Goal: Information Seeking & Learning: Learn about a topic

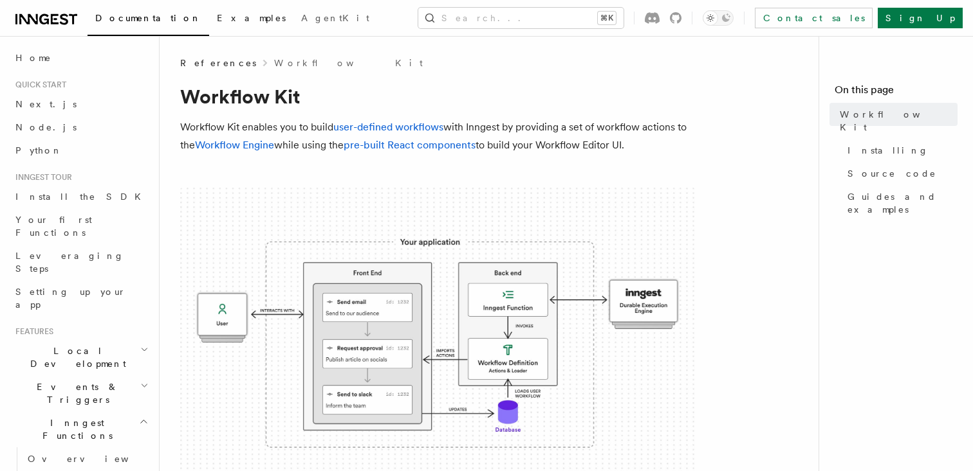
click at [217, 22] on span "Examples" at bounding box center [251, 18] width 69 height 10
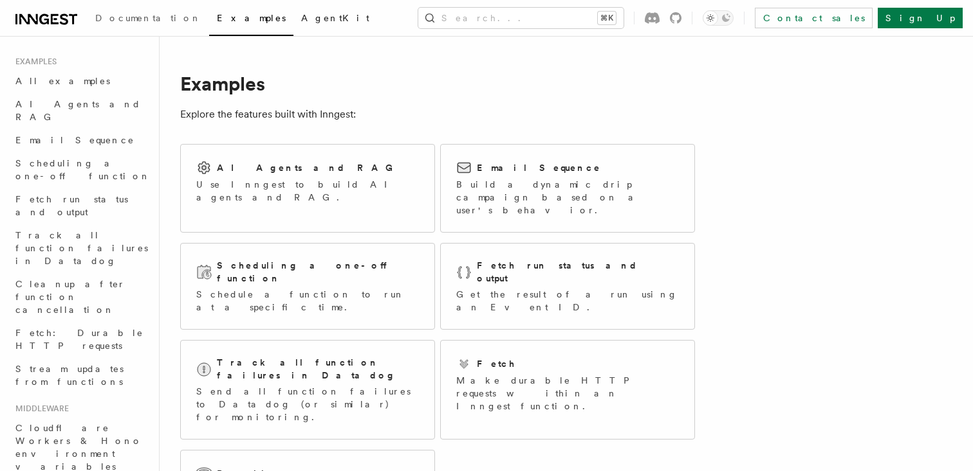
click at [293, 24] on link "AgentKit" at bounding box center [335, 19] width 84 height 31
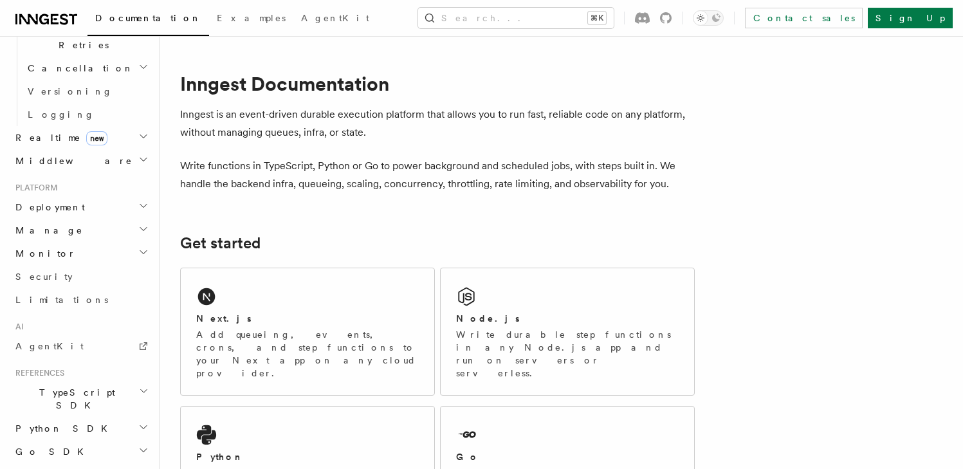
scroll to position [560, 0]
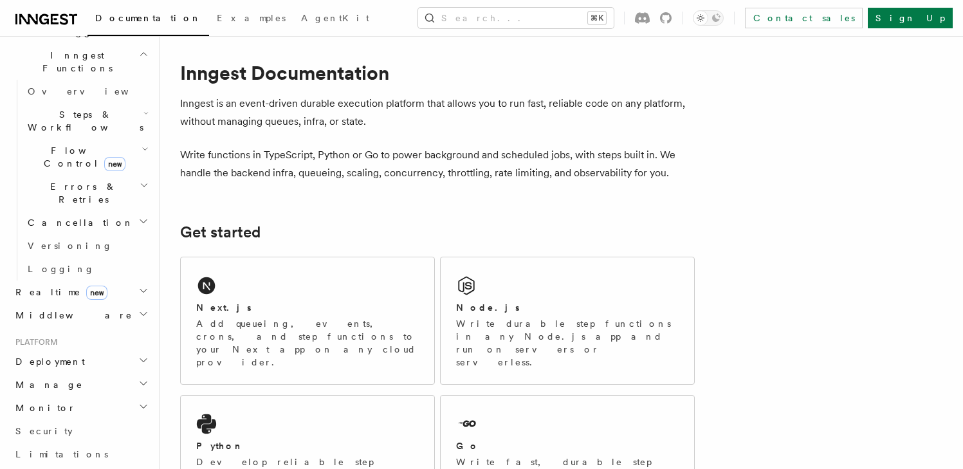
scroll to position [350, 0]
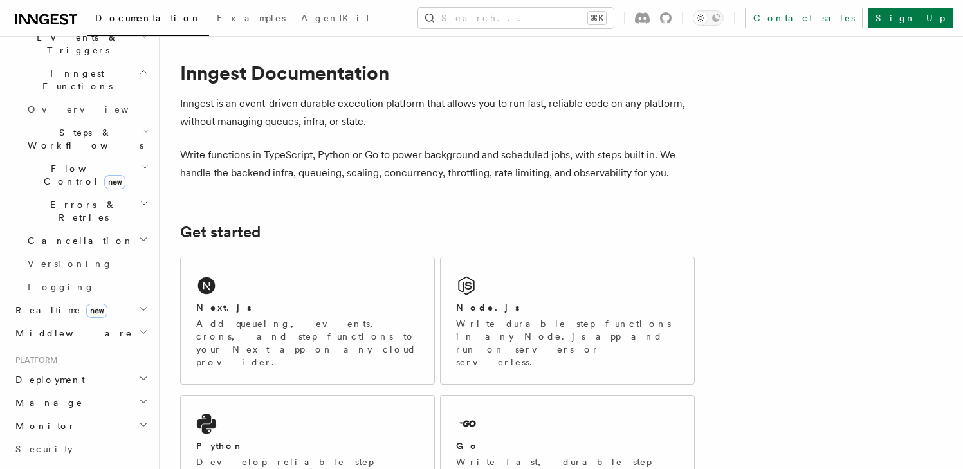
click at [138, 419] on icon "button" at bounding box center [143, 424] width 10 height 10
click at [138, 396] on icon "button" at bounding box center [143, 401] width 10 height 10
click at [138, 373] on icon "button" at bounding box center [143, 378] width 10 height 10
click at [138, 396] on icon "button" at bounding box center [143, 401] width 10 height 10
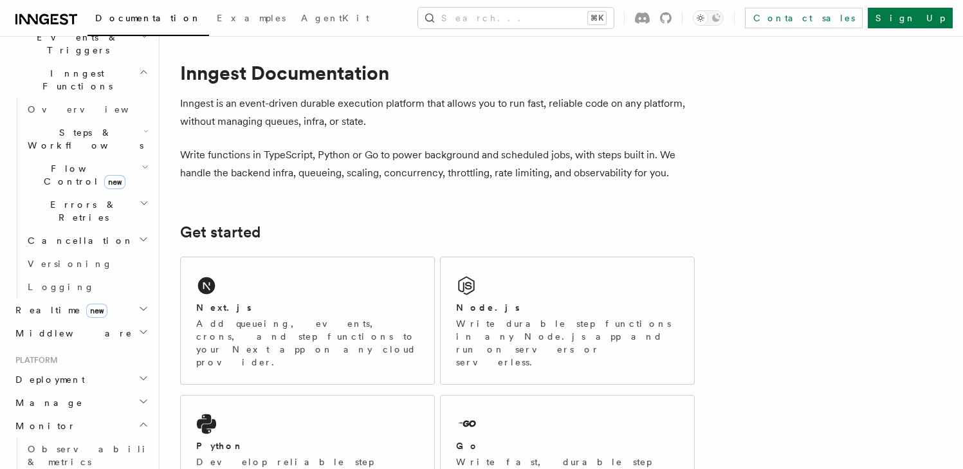
click at [132, 322] on h2 "Middleware" at bounding box center [80, 333] width 141 height 23
click at [138, 304] on icon "button" at bounding box center [143, 309] width 10 height 10
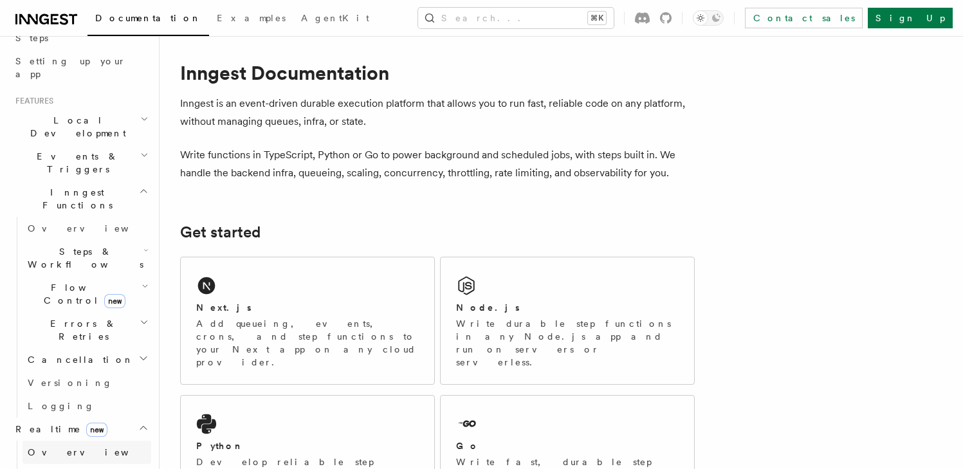
scroll to position [178, 0]
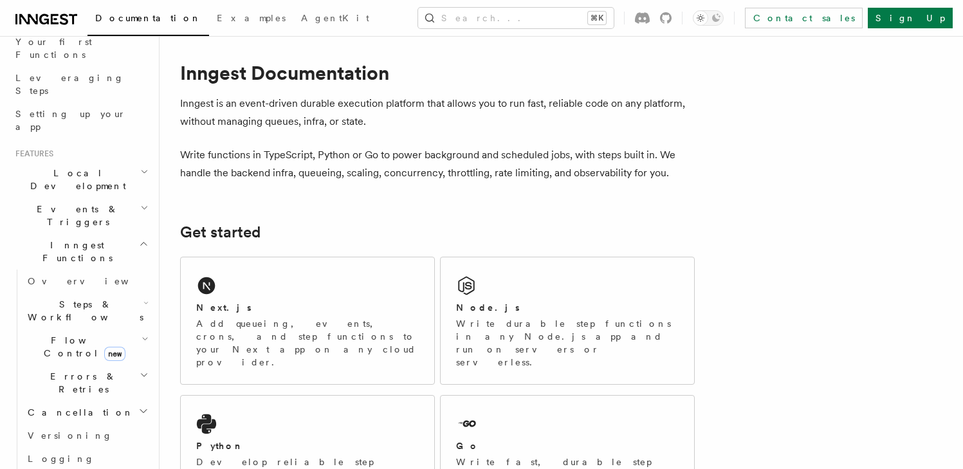
click at [142, 334] on icon "button" at bounding box center [145, 339] width 7 height 10
click at [140, 370] on icon "button" at bounding box center [144, 375] width 9 height 10
click at [138, 406] on icon "button" at bounding box center [143, 411] width 10 height 10
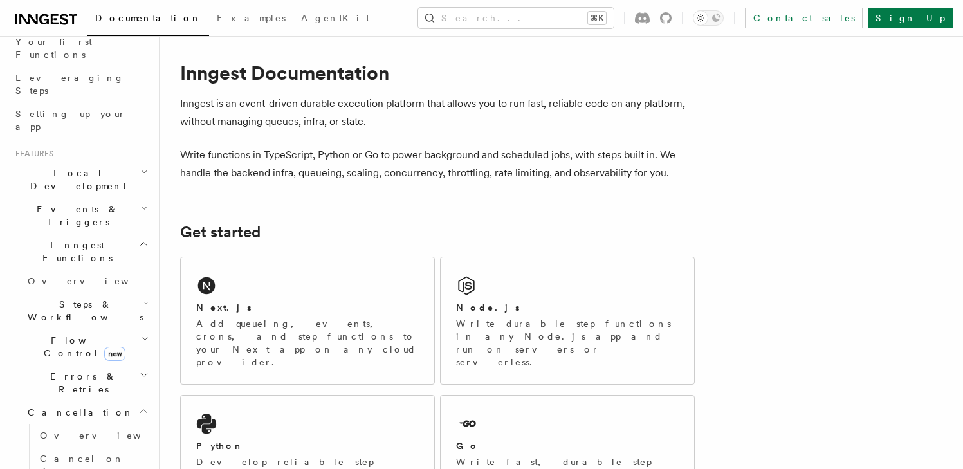
click at [138, 406] on icon "button" at bounding box center [143, 411] width 10 height 10
click at [143, 298] on icon "button" at bounding box center [145, 303] width 5 height 10
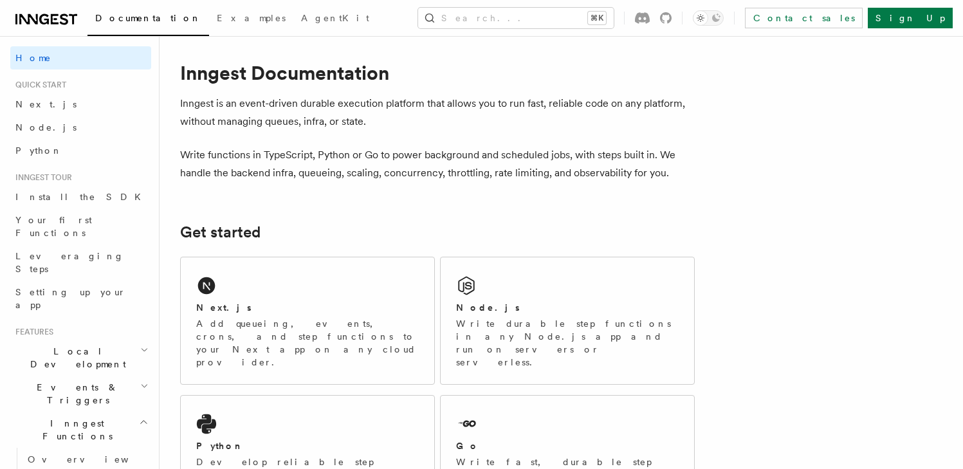
scroll to position [0, 0]
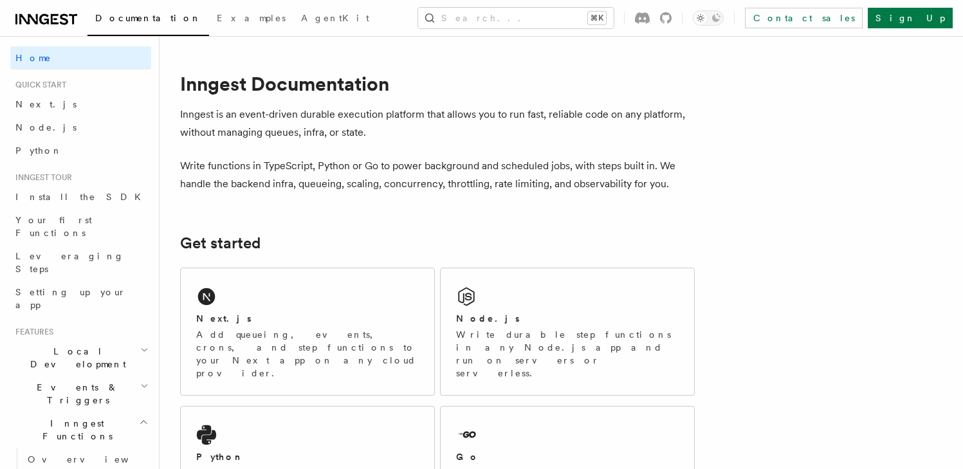
click at [307, 186] on p "Write functions in TypeScript, Python or Go to power background and scheduled j…" at bounding box center [437, 175] width 515 height 36
copy p "queueing"
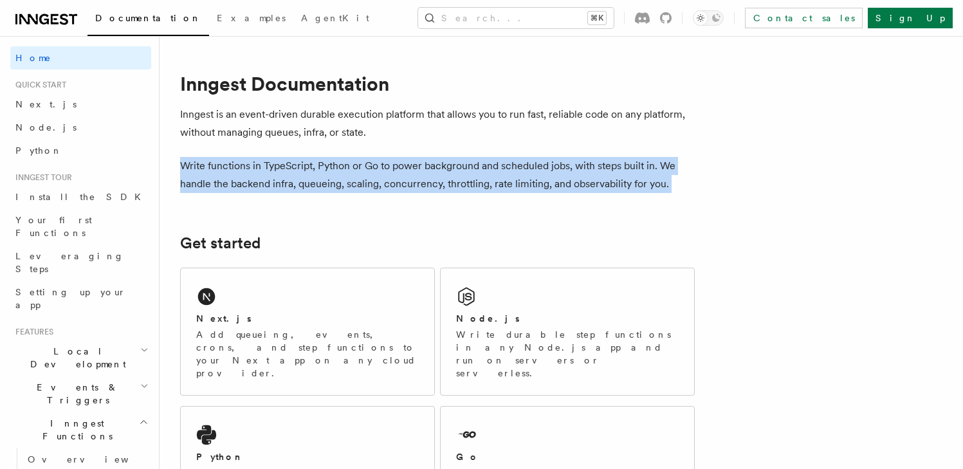
click at [307, 186] on p "Write functions in TypeScript, Python or Go to power background and scheduled j…" at bounding box center [437, 175] width 515 height 36
copy article "Write functions in TypeScript, Python or Go to power background and scheduled j…"
click at [280, 176] on p "Write functions in TypeScript, Python or Go to power background and scheduled j…" at bounding box center [437, 175] width 515 height 36
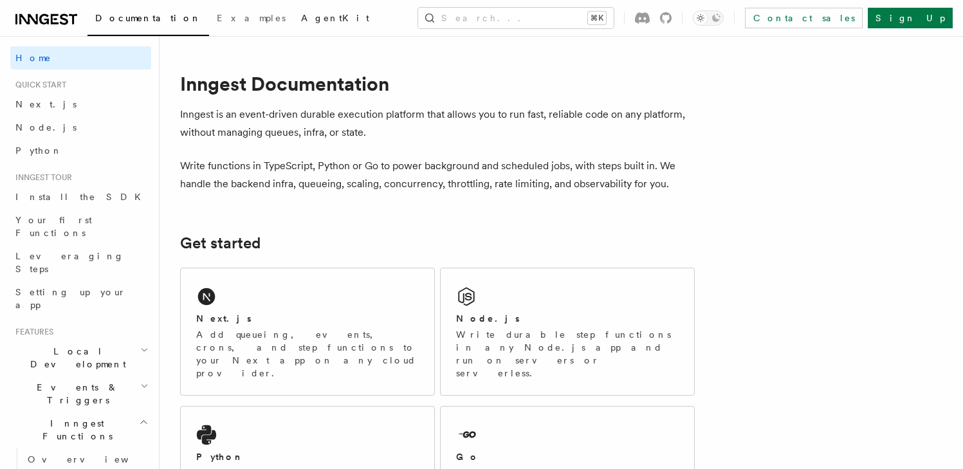
click at [301, 17] on span "AgentKit" at bounding box center [335, 18] width 68 height 10
